Goal: Communication & Community: Answer question/provide support

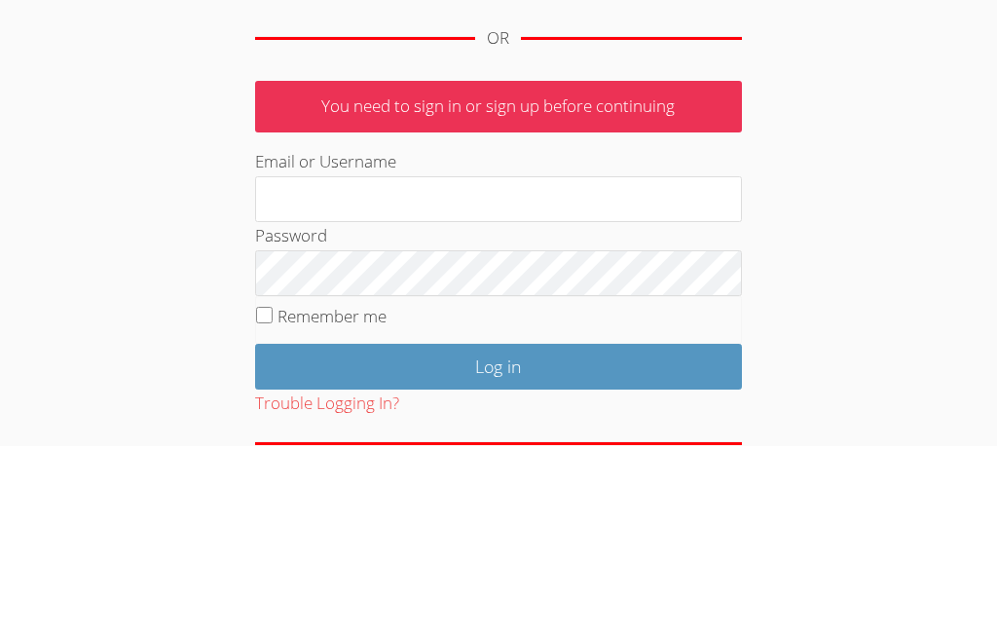
scroll to position [298, 0]
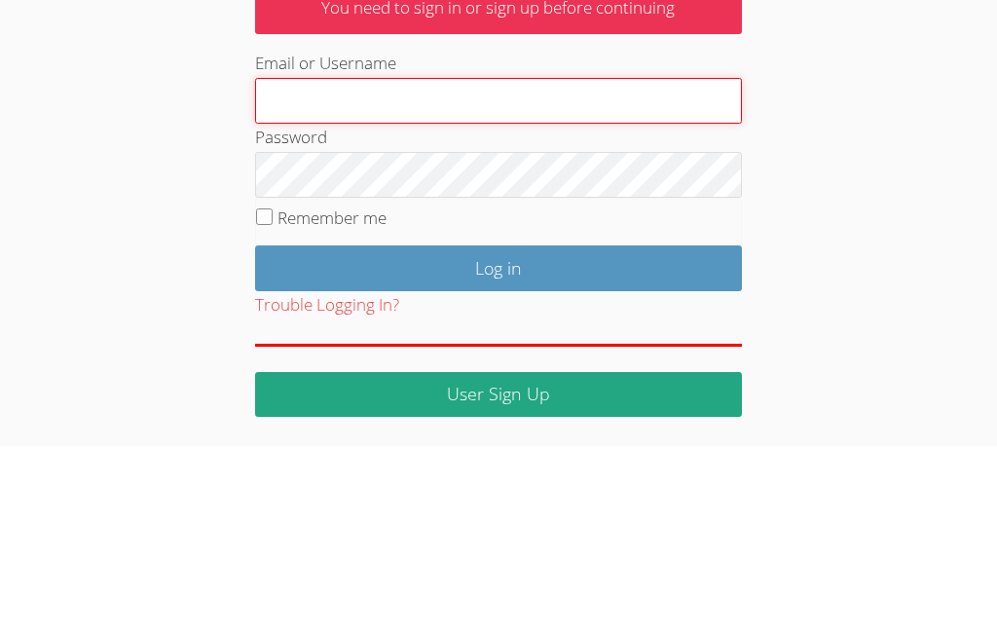
type input "[EMAIL_ADDRESS][DOMAIN_NAME]"
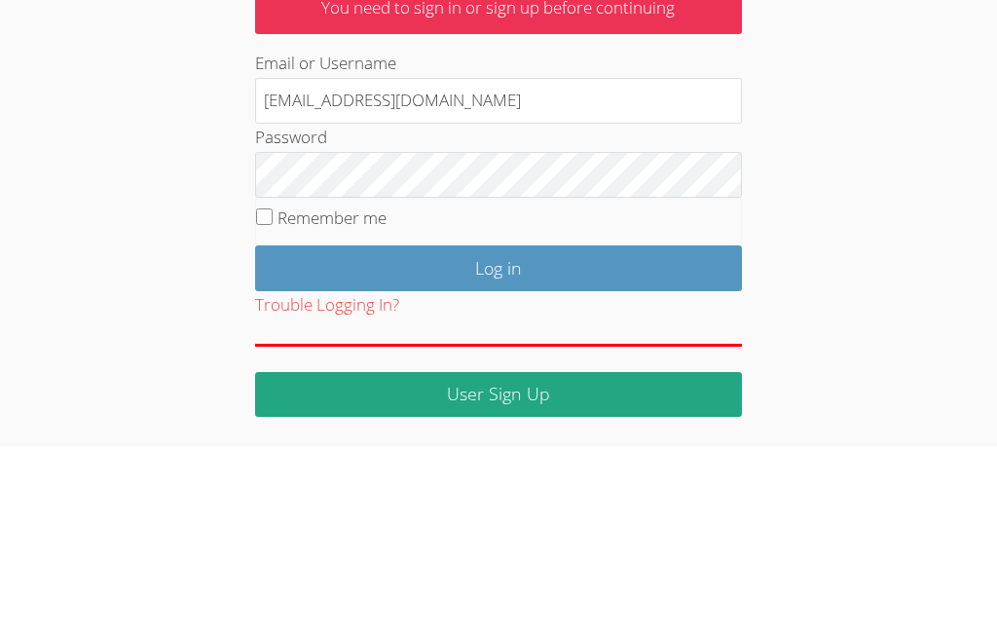
click at [498, 436] on input "Log in" at bounding box center [498, 459] width 487 height 46
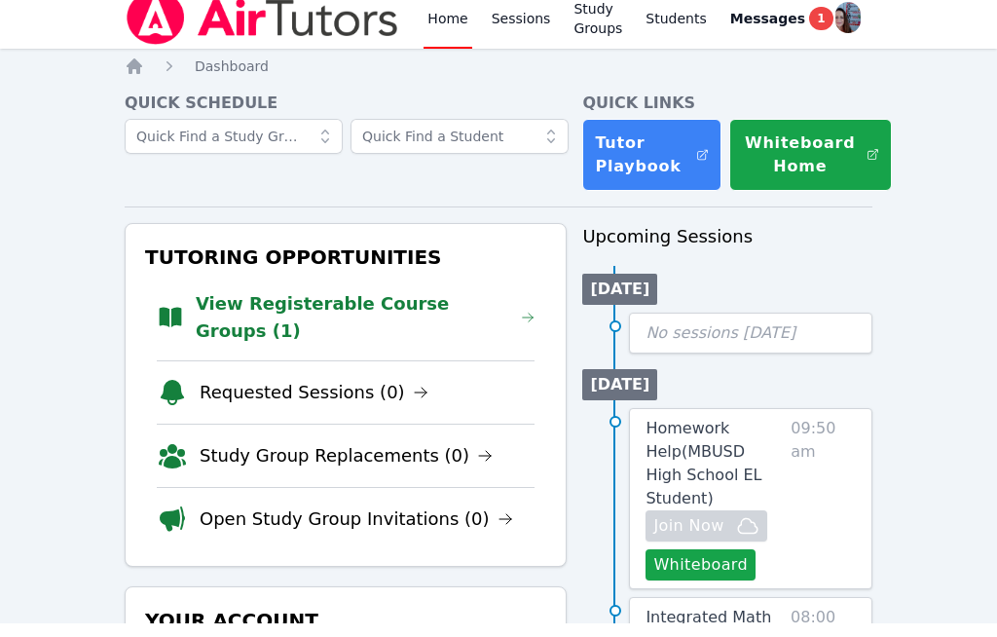
scroll to position [14, 0]
click at [246, 295] on link "View Registerable Course Groups (1)" at bounding box center [365, 317] width 339 height 55
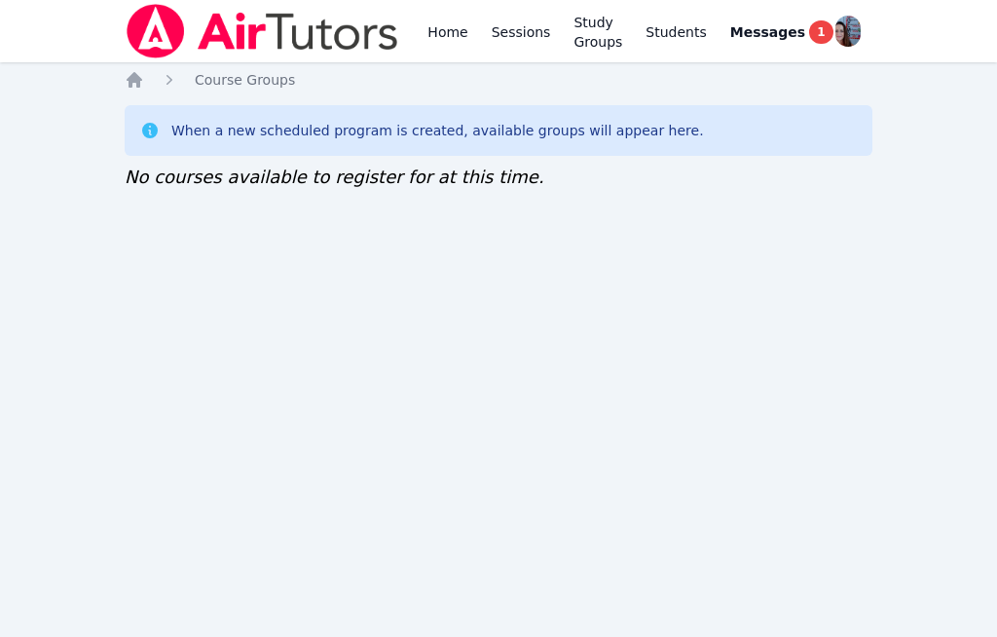
click at [133, 75] on icon "Breadcrumb" at bounding box center [134, 79] width 19 height 19
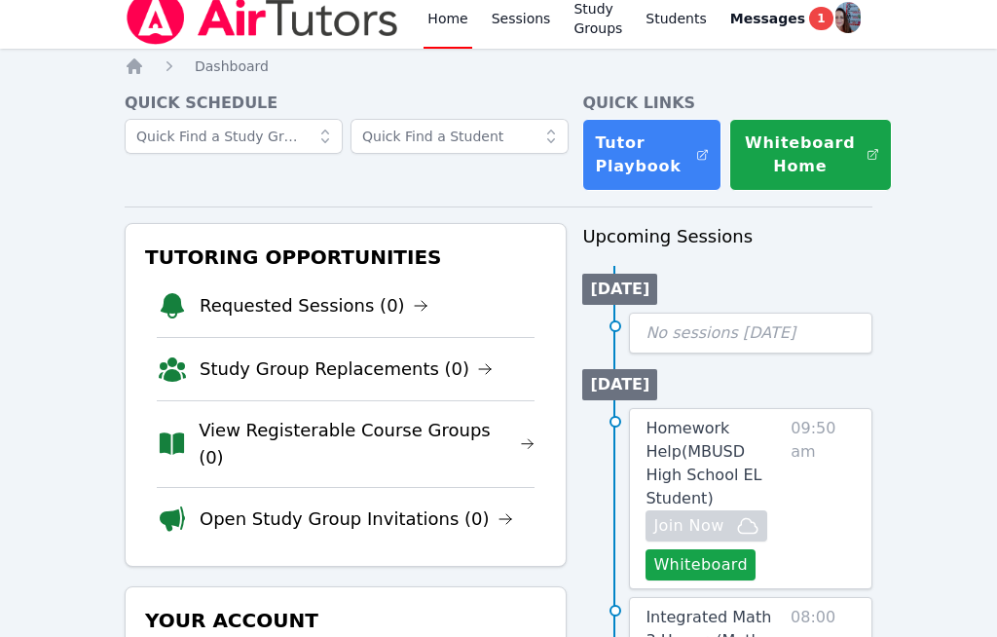
click at [231, 312] on link "Requested Sessions (0)" at bounding box center [314, 305] width 229 height 27
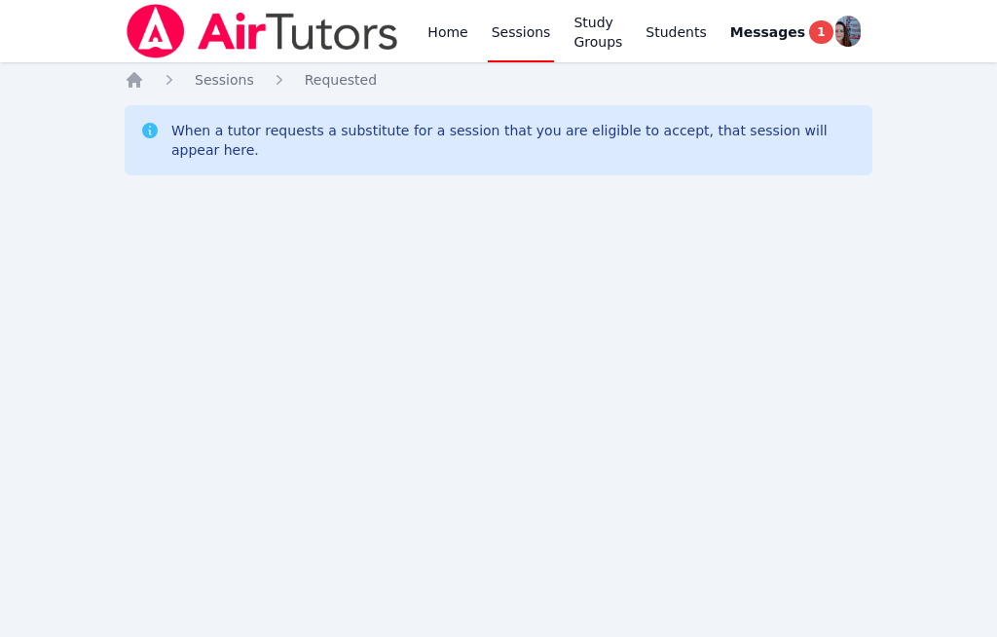
click at [225, 74] on span "Sessions" at bounding box center [224, 80] width 59 height 16
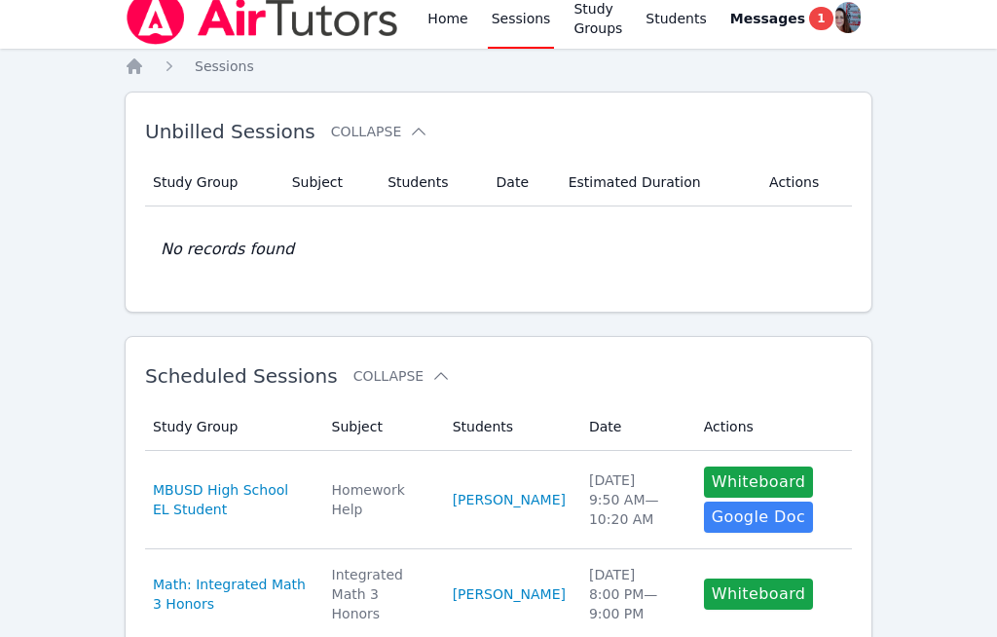
click at [139, 63] on icon "Breadcrumb" at bounding box center [135, 66] width 16 height 16
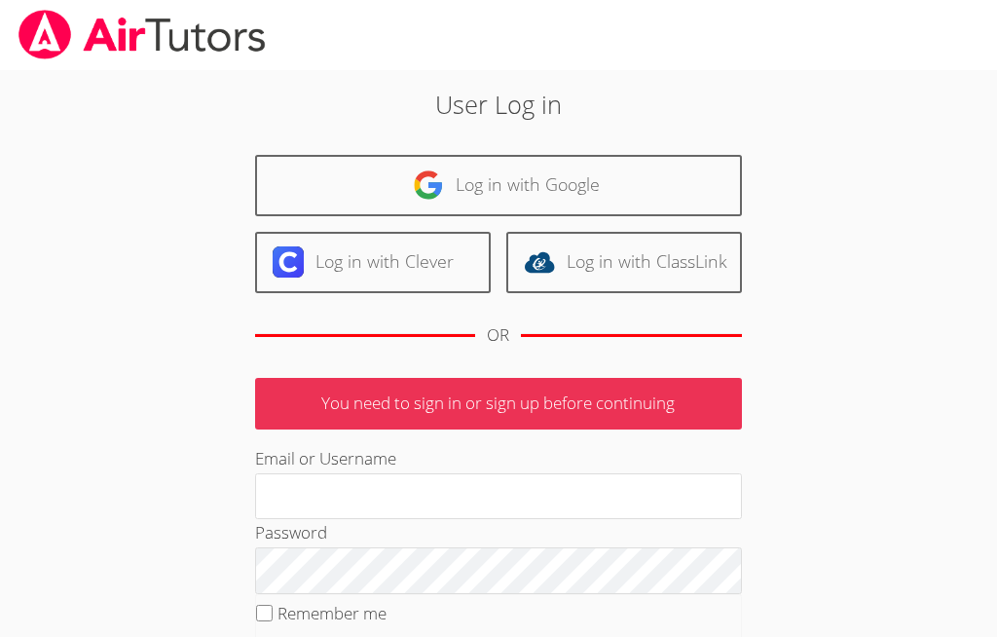
scroll to position [99, 0]
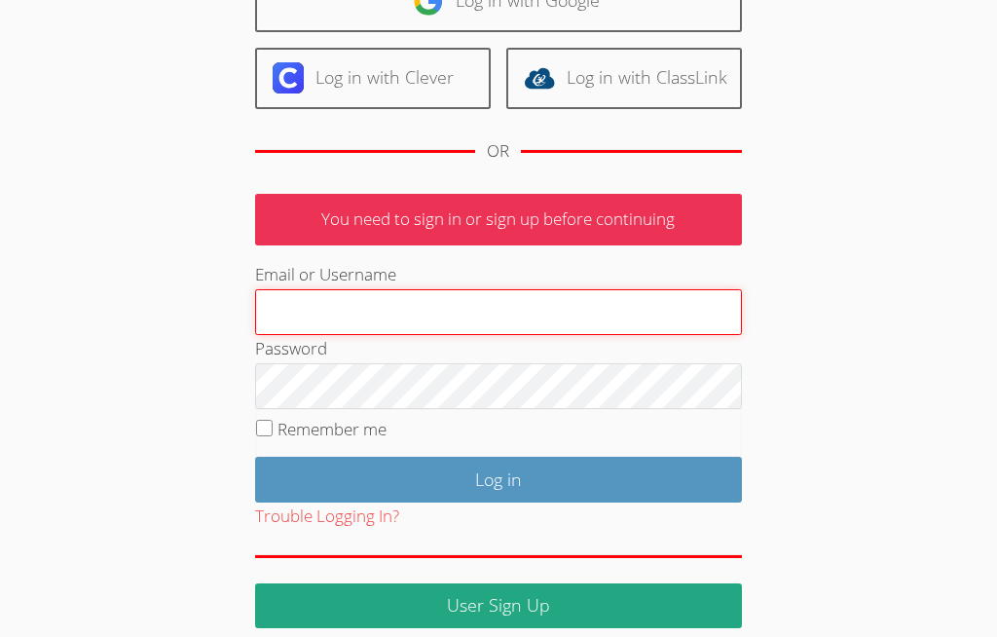
type input "serviceshoff@gmail.com"
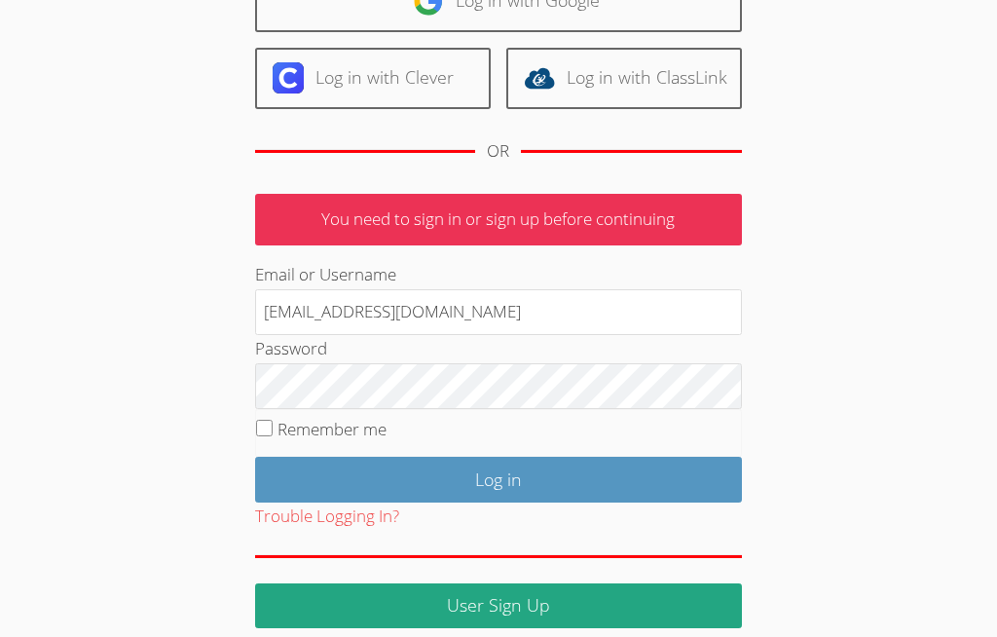
click at [498, 475] on input "Log in" at bounding box center [498, 481] width 487 height 46
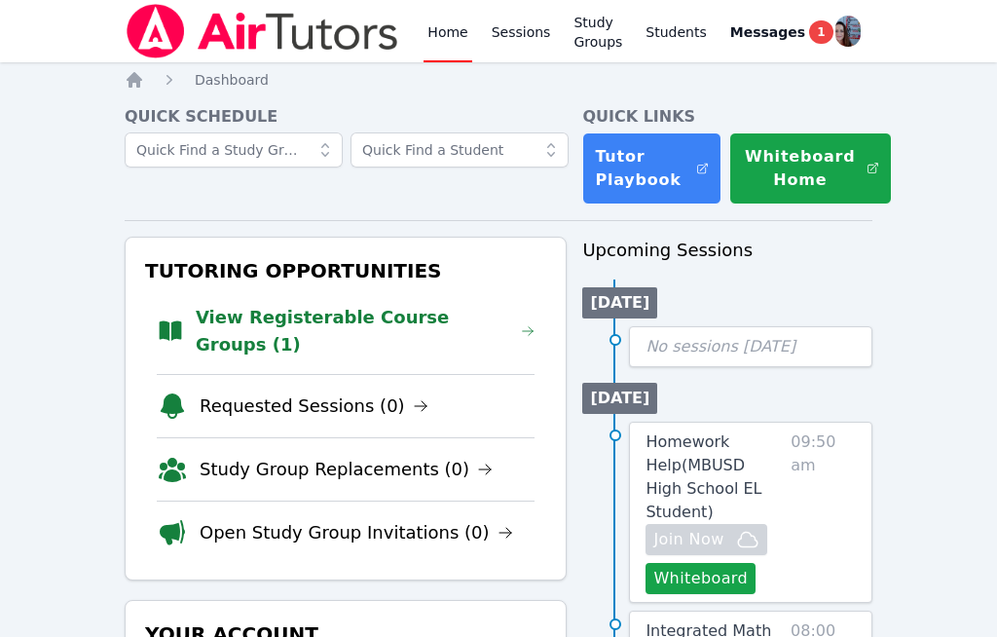
click at [264, 313] on link "View Registerable Course Groups (1)" at bounding box center [365, 331] width 339 height 55
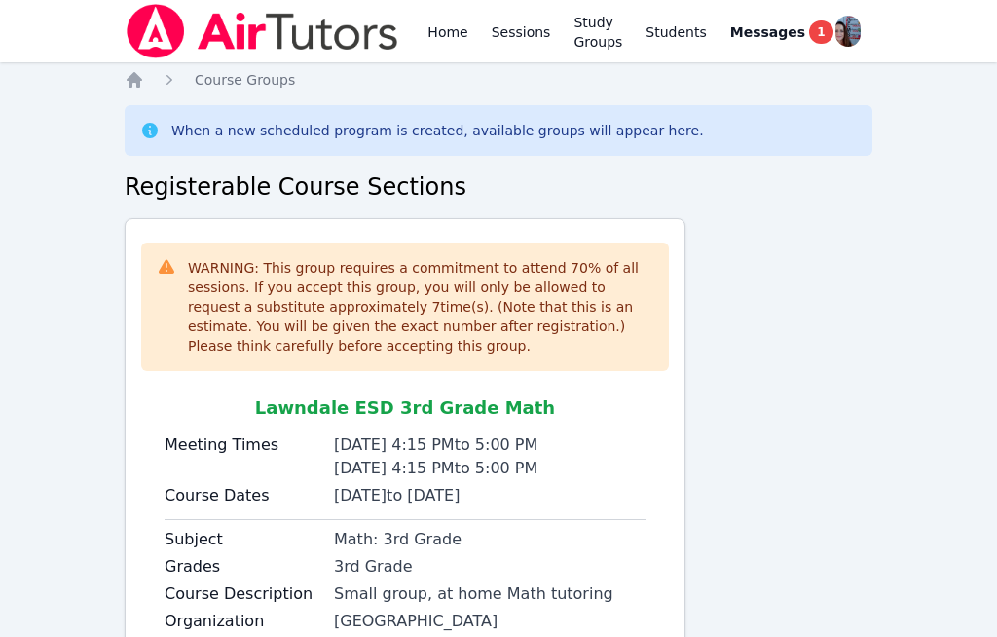
click at [132, 88] on icon "Breadcrumb" at bounding box center [134, 79] width 19 height 19
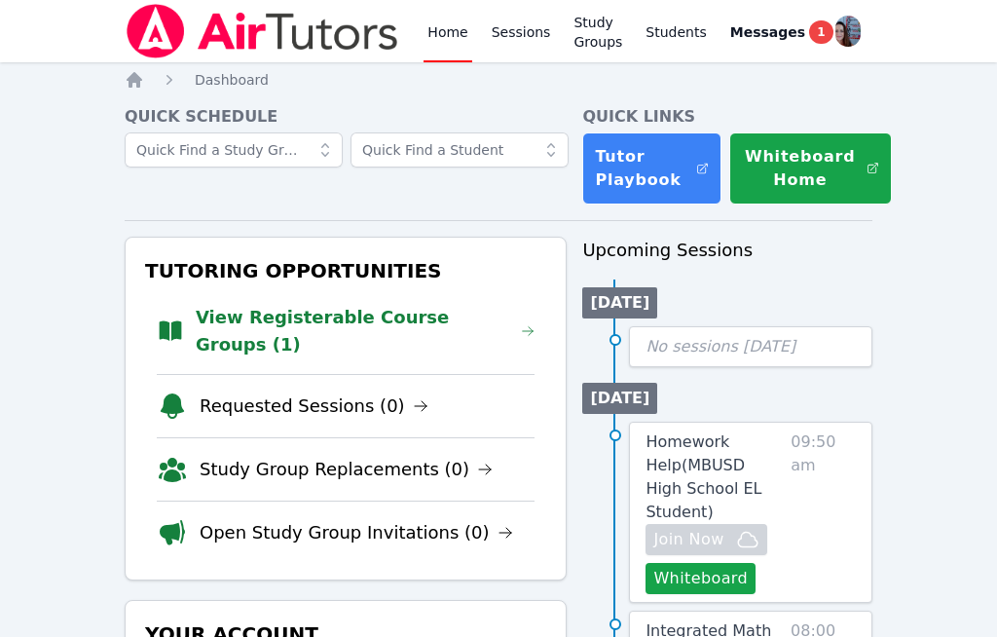
click at [307, 304] on link "View Registerable Course Groups (1)" at bounding box center [365, 331] width 339 height 55
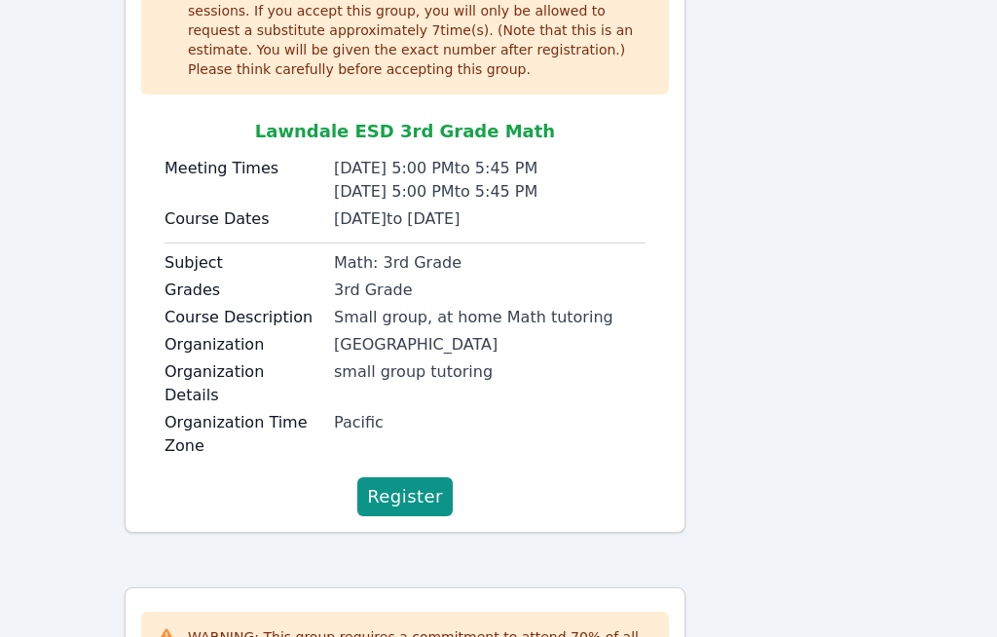
scroll to position [265, 0]
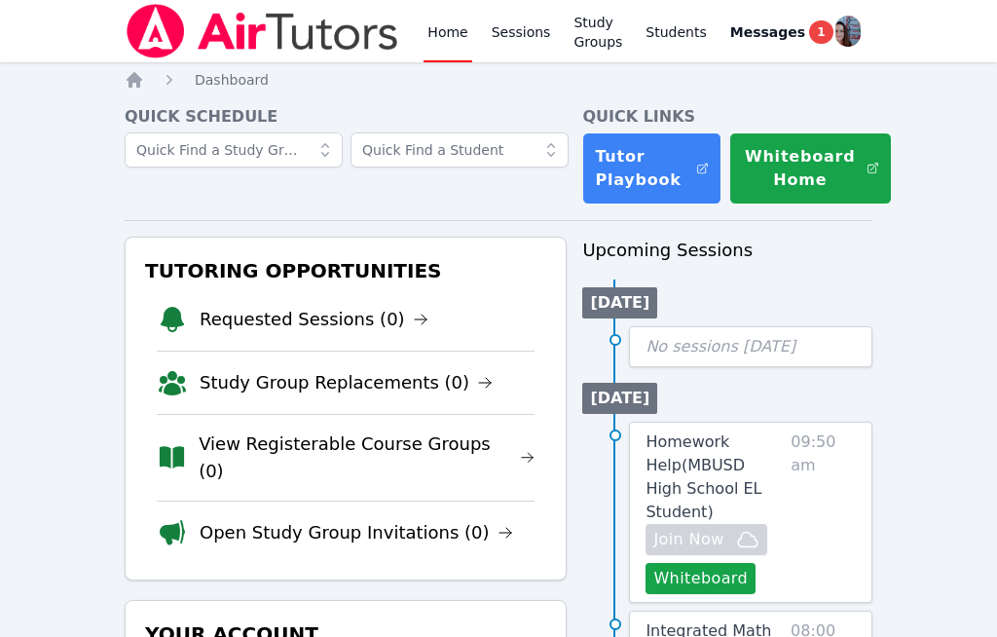
click at [230, 312] on link "Requested Sessions (0)" at bounding box center [314, 319] width 229 height 27
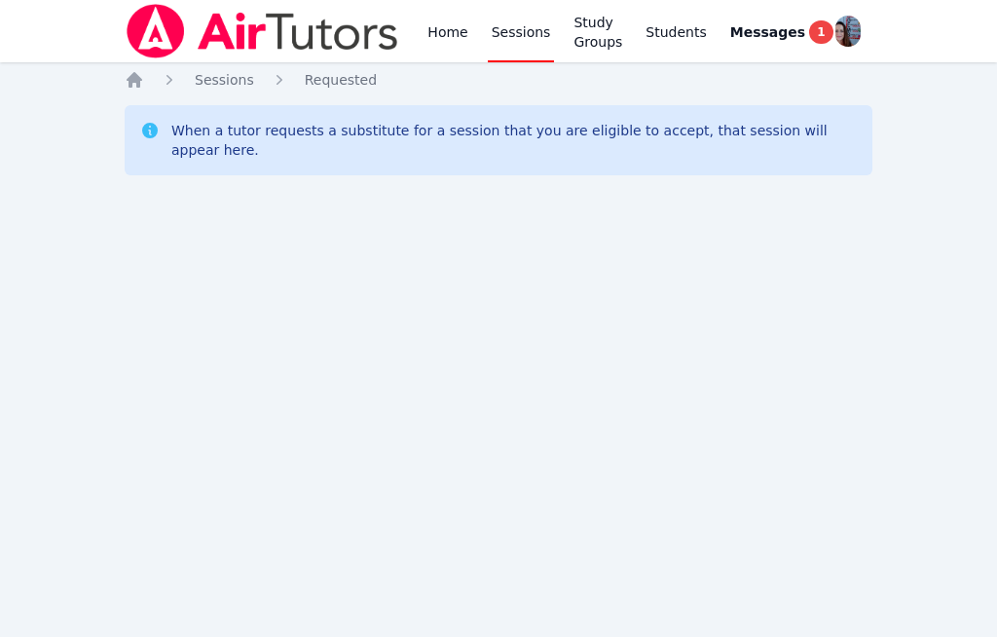
click at [135, 71] on icon "Breadcrumb" at bounding box center [134, 79] width 19 height 19
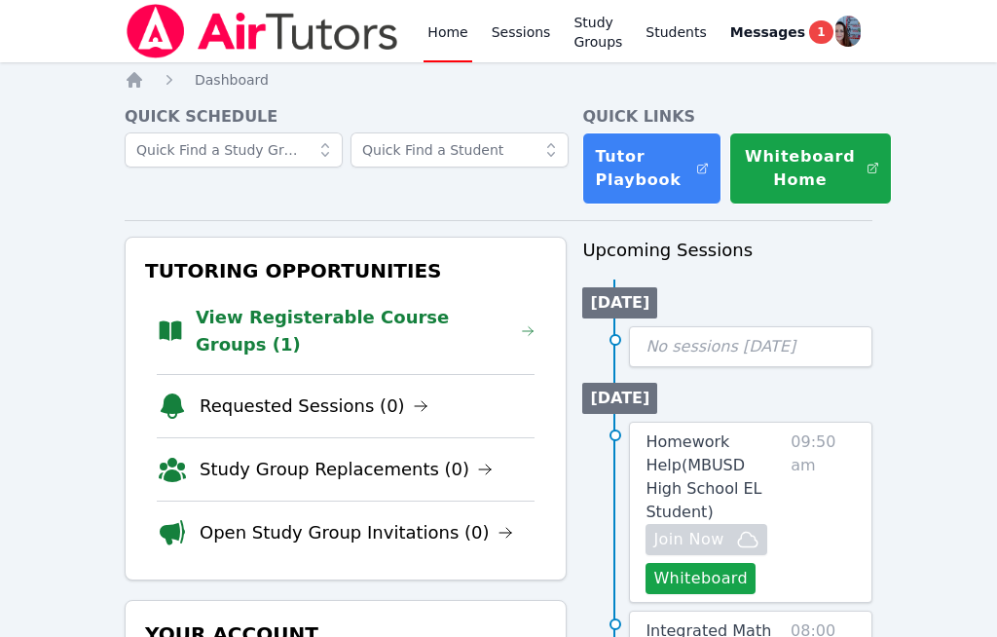
click at [247, 316] on link "View Registerable Course Groups (1)" at bounding box center [365, 331] width 339 height 55
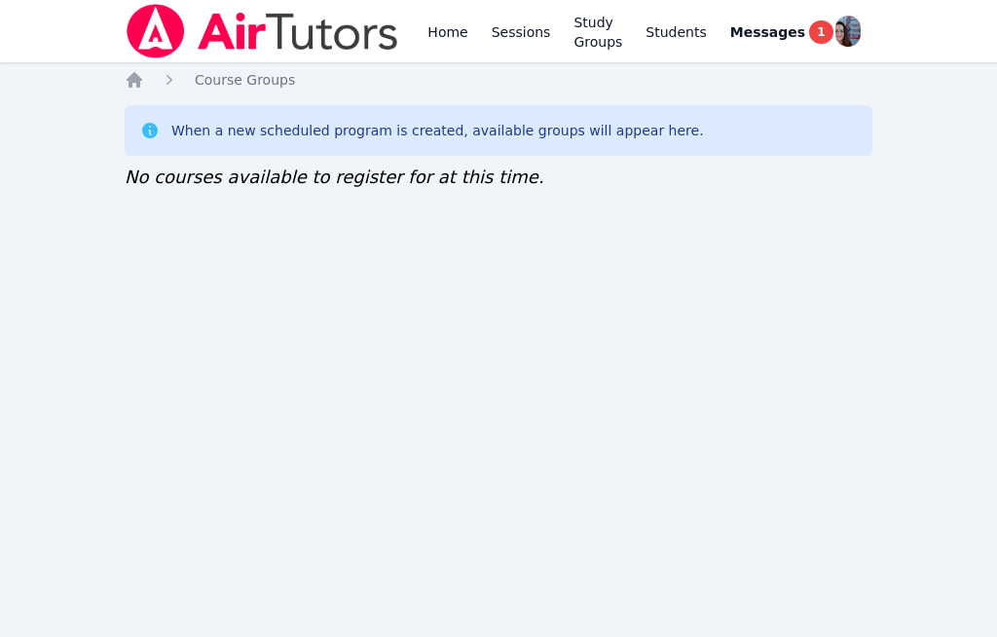
click at [140, 77] on icon "Breadcrumb" at bounding box center [134, 79] width 19 height 19
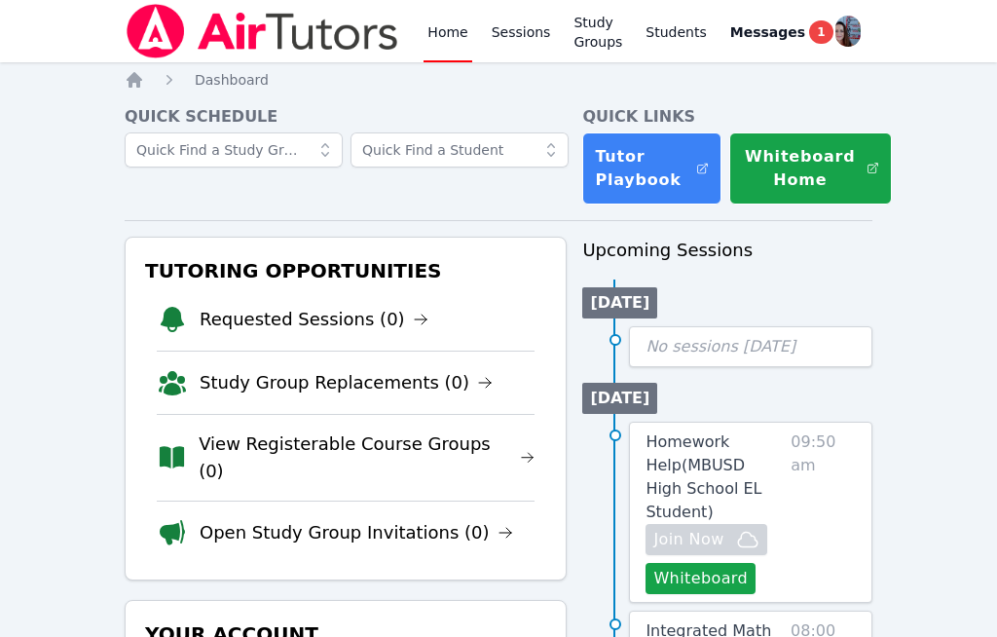
click at [246, 308] on link "Requested Sessions (0)" at bounding box center [314, 319] width 229 height 27
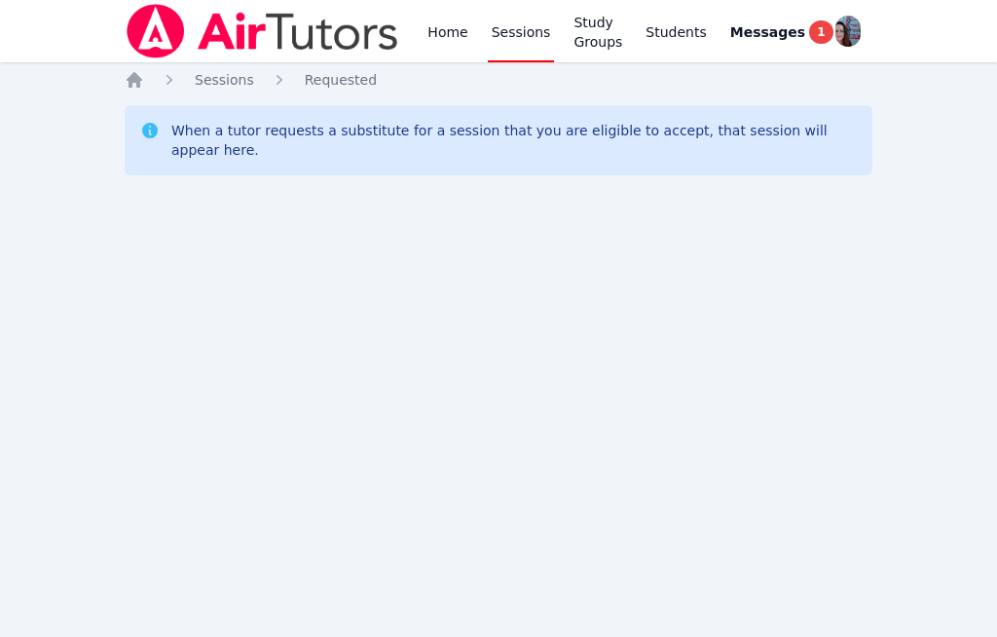
click at [152, 99] on div "Home Sessions Requested When a tutor requests a substitute for a session that y…" at bounding box center [499, 146] width 748 height 152
click at [142, 72] on icon "Breadcrumb" at bounding box center [134, 79] width 19 height 19
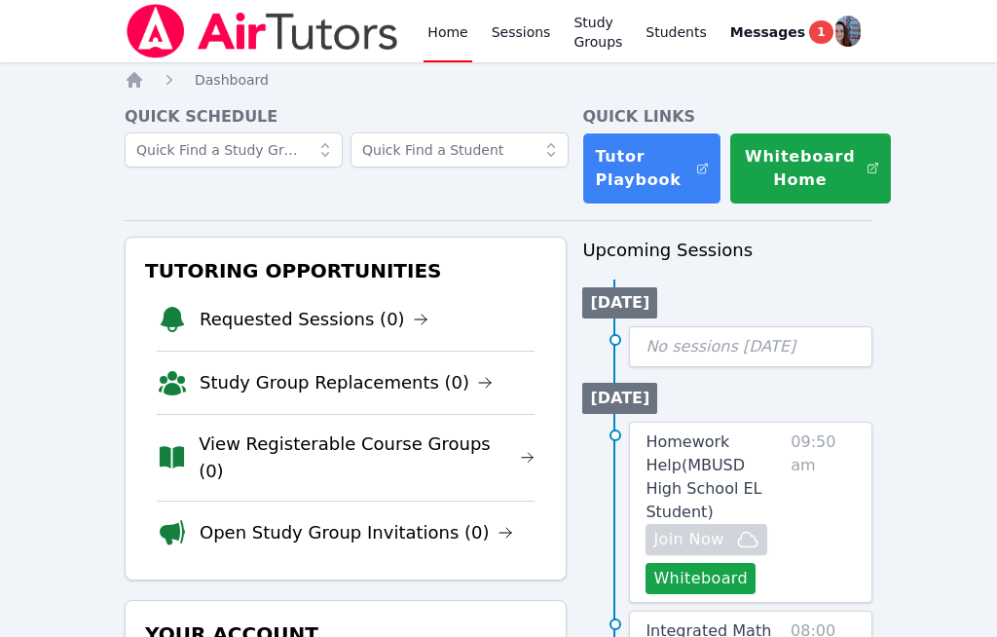
click at [229, 313] on link "Requested Sessions (0)" at bounding box center [314, 319] width 229 height 27
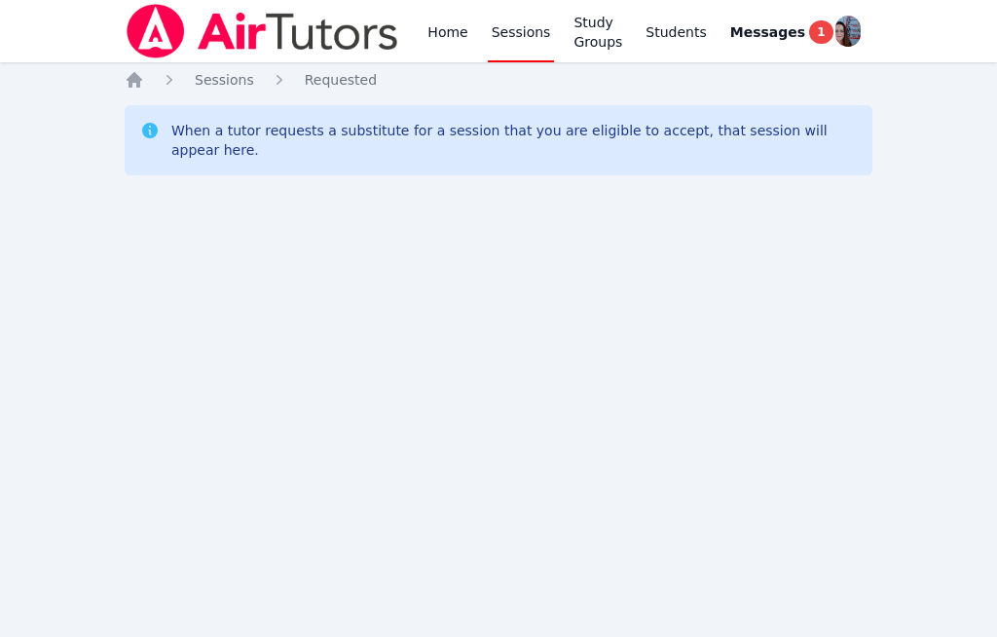
click at [151, 99] on div "Home Sessions Requested When a tutor requests a substitute for a session that y…" at bounding box center [499, 146] width 748 height 152
click at [131, 77] on icon "Breadcrumb" at bounding box center [135, 80] width 16 height 16
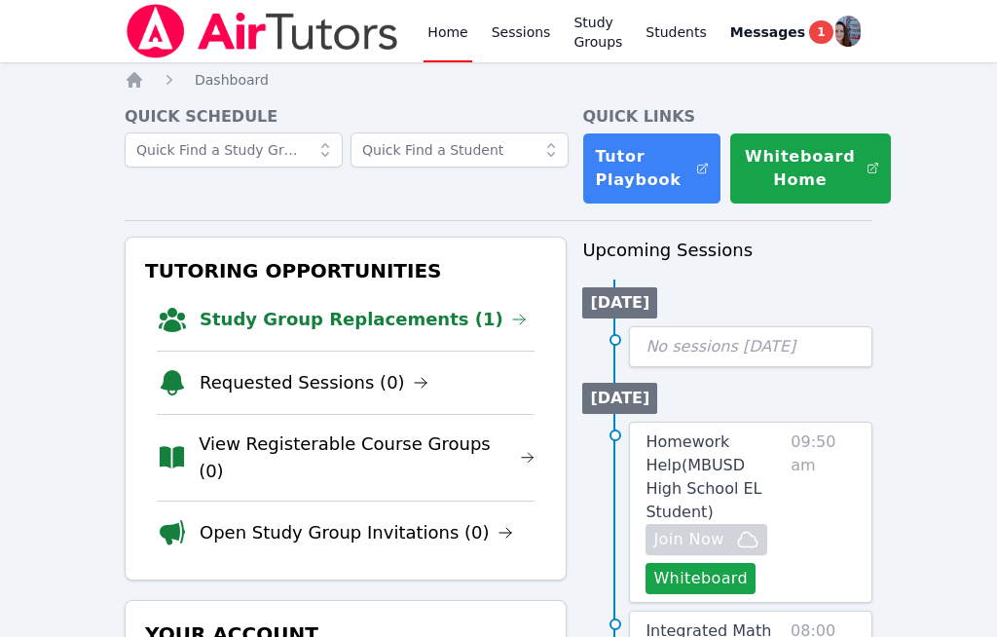
click at [272, 332] on link "Study Group Replacements (1)" at bounding box center [363, 319] width 327 height 27
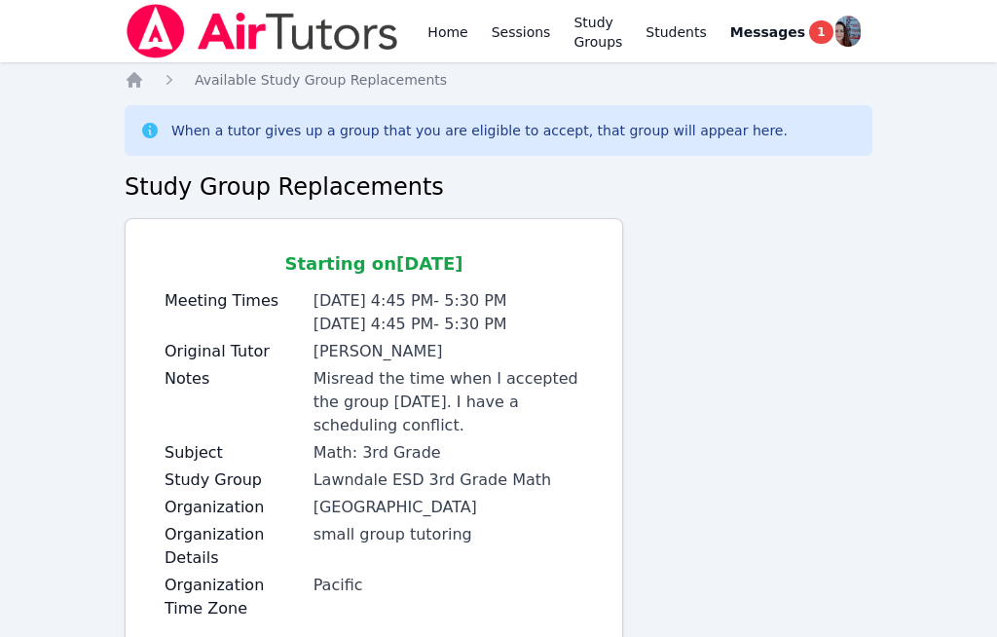
click at [125, 81] on icon "Breadcrumb" at bounding box center [134, 79] width 19 height 19
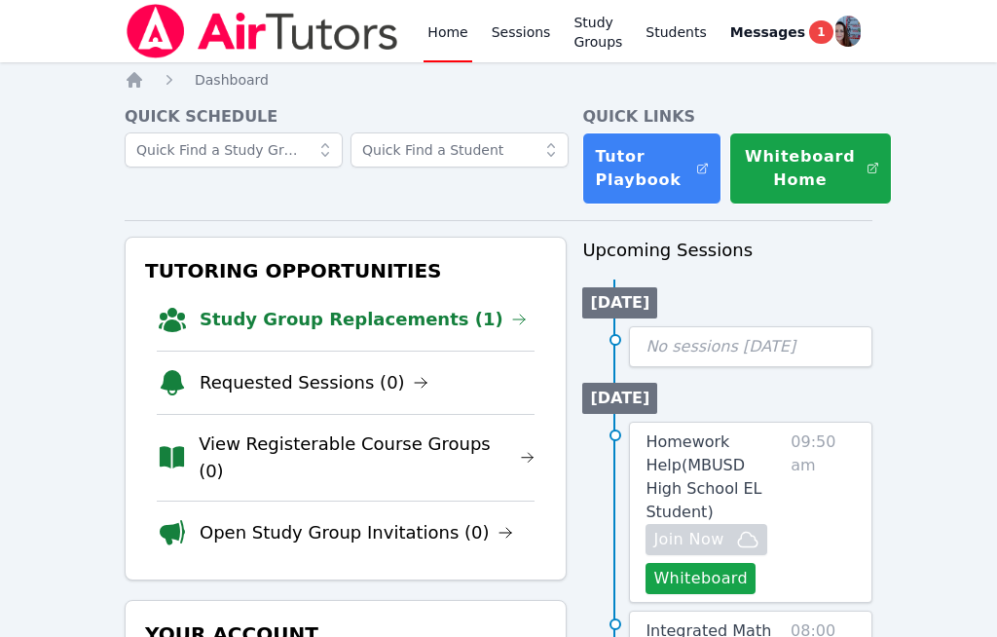
click at [302, 327] on link "Study Group Replacements (1)" at bounding box center [363, 319] width 327 height 27
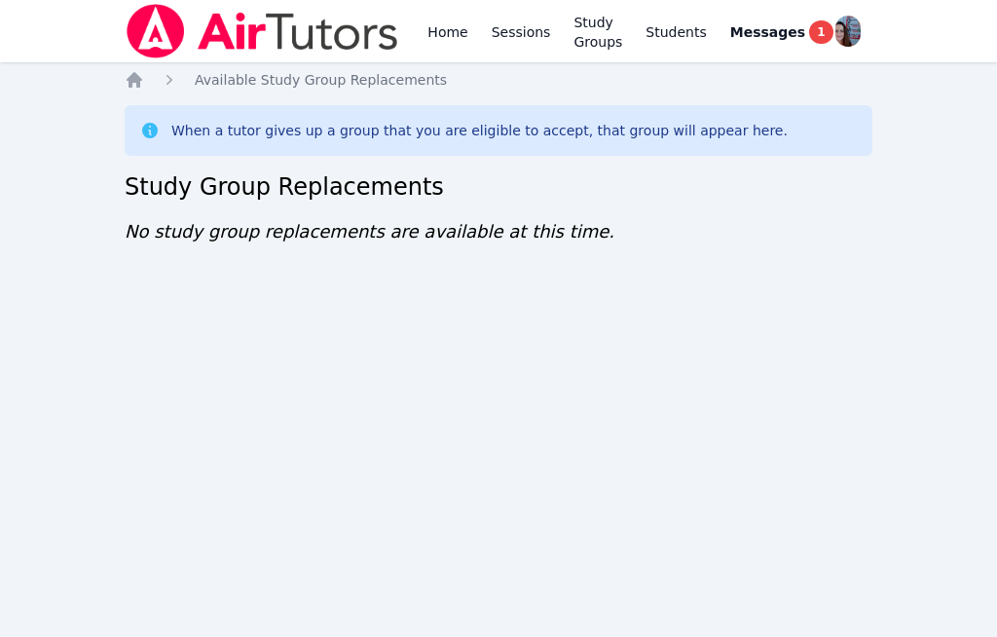
click at [141, 82] on icon "Breadcrumb" at bounding box center [134, 79] width 19 height 19
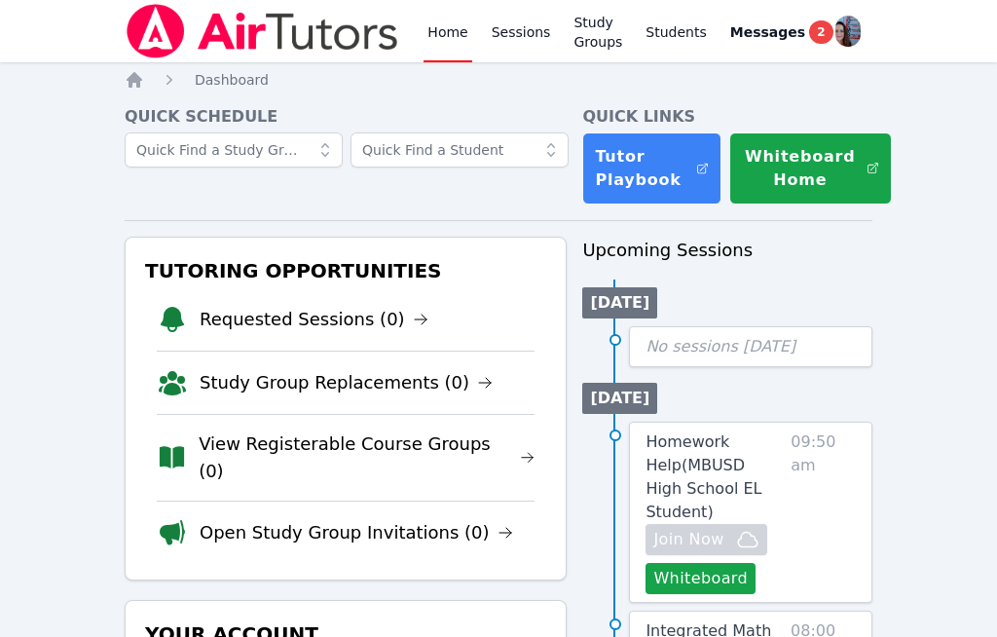
click at [816, 17] on link "Messages 2" at bounding box center [781, 31] width 111 height 62
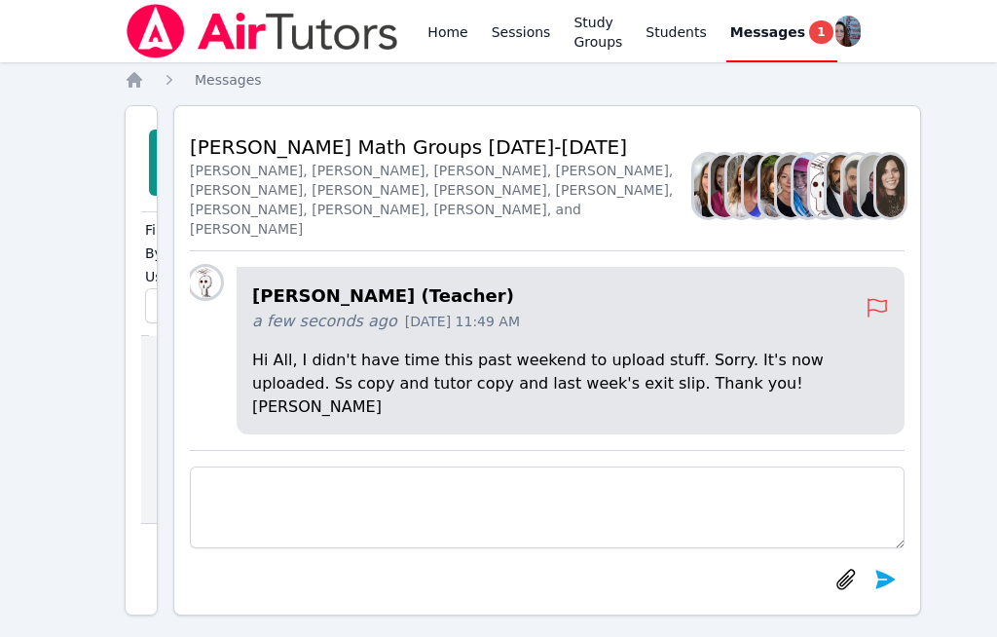
click at [350, 419] on p "Hi All, I didn't have time this past weekend to upload stuff. Sorry. It's now u…" at bounding box center [570, 384] width 637 height 70
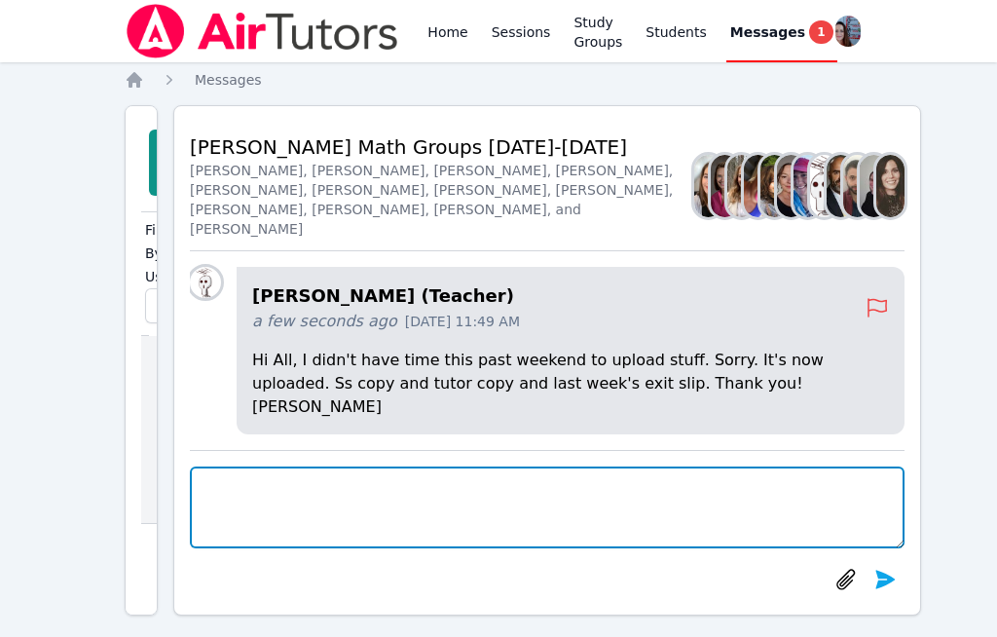
click at [368, 548] on textarea at bounding box center [547, 507] width 715 height 82
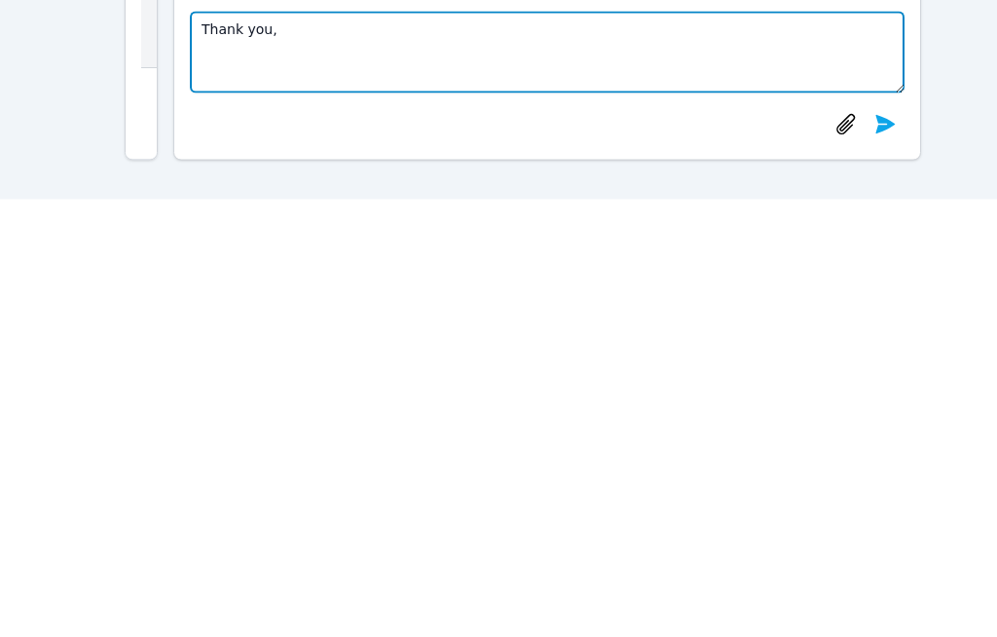
type textarea "Thank you,"
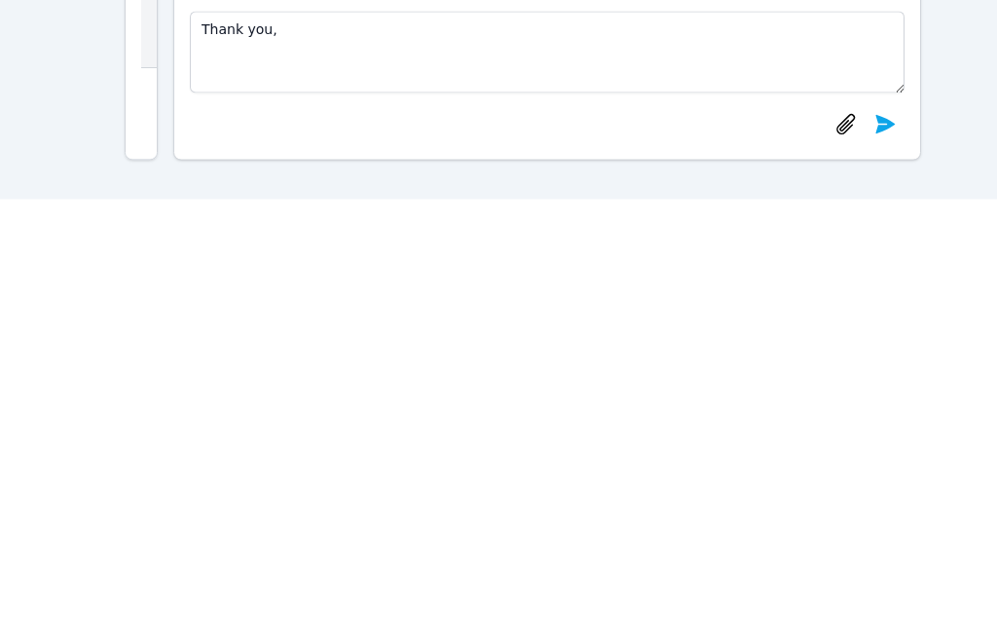
click at [900, 502] on button "submit" at bounding box center [885, 521] width 39 height 39
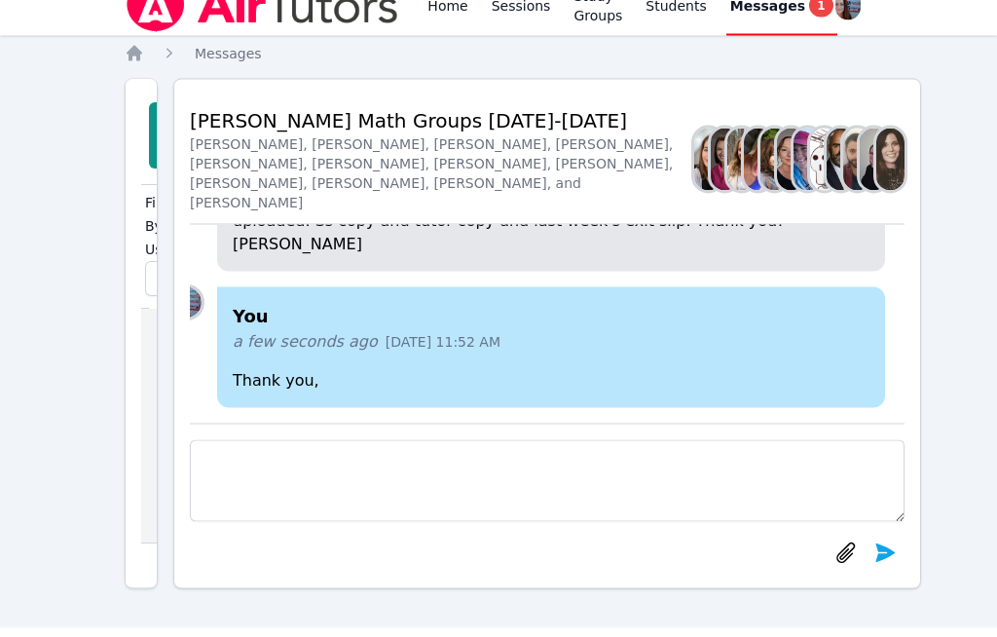
scroll to position [0, 19]
click at [817, 353] on div "a few seconds ago [DATE] 11:52 AM" at bounding box center [551, 341] width 637 height 23
click at [316, 330] on h4 "You" at bounding box center [551, 316] width 637 height 27
